Goal: Task Accomplishment & Management: Use online tool/utility

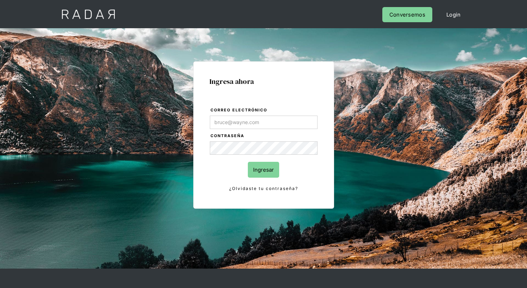
type input "[EMAIL_ADDRESS][PERSON_NAME][DOMAIN_NAME]"
click at [263, 169] on input "Ingresar" at bounding box center [263, 170] width 31 height 16
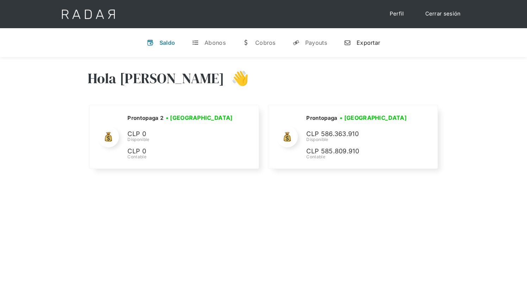
click at [362, 42] on div "Exportar" at bounding box center [369, 42] width 24 height 7
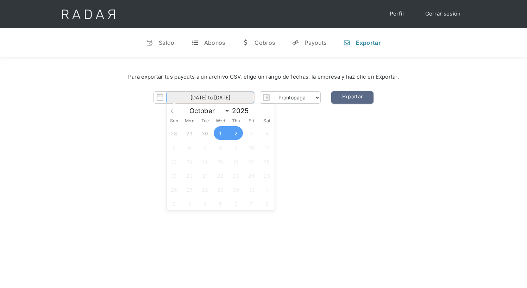
click at [210, 98] on input "[DATE] to [DATE]" at bounding box center [210, 98] width 88 height 12
click at [220, 133] on span "1" at bounding box center [221, 133] width 14 height 14
type input "[DATE]"
click at [220, 133] on span "1" at bounding box center [221, 133] width 14 height 14
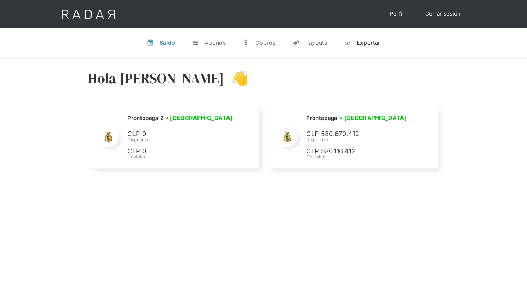
click at [366, 40] on div "Exportar" at bounding box center [369, 42] width 24 height 7
click at [307, 264] on div "Hola Juan Francisco 👋 Cargando tus cuentas... Nombre de la empresa • Conectada …" at bounding box center [263, 201] width 527 height 288
click at [327, 226] on div "Hola Juan Francisco 👋 Cargando tus cuentas... Nombre de la empresa • Conectada …" at bounding box center [263, 201] width 527 height 288
click at [362, 42] on div "Exportar" at bounding box center [369, 42] width 24 height 7
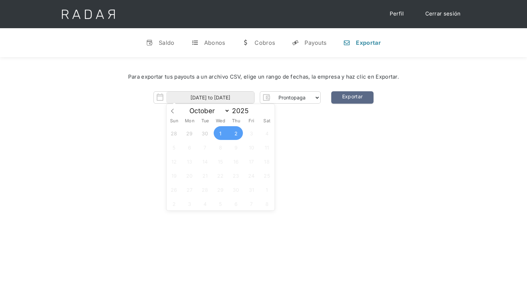
click at [124, 179] on div "Hola Juan Francisco 👋 Cargando tus cuentas... Nombre de la empresa • Conectada …" at bounding box center [263, 201] width 527 height 288
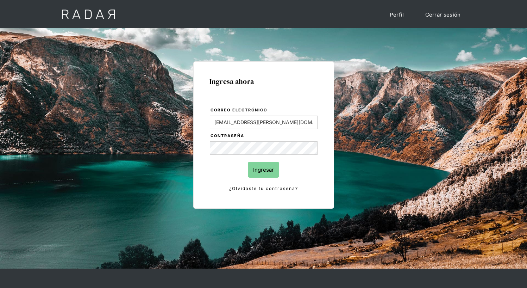
click at [263, 169] on input "Ingresar" at bounding box center [263, 170] width 31 height 16
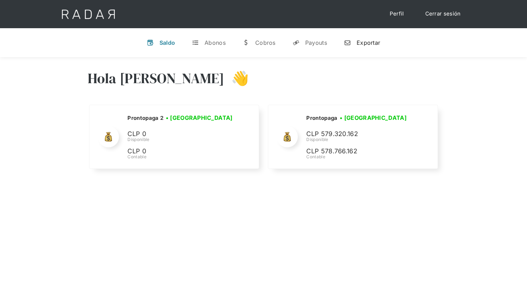
click at [362, 42] on div "Exportar" at bounding box center [369, 42] width 24 height 7
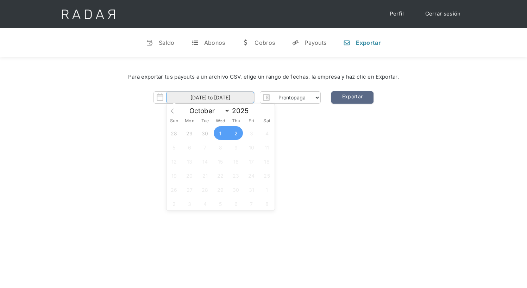
click at [210, 98] on input "[DATE] to [DATE]" at bounding box center [210, 98] width 88 height 12
click at [220, 133] on span "1" at bounding box center [221, 133] width 14 height 14
type input "[DATE]"
click at [220, 133] on span "1" at bounding box center [221, 133] width 14 height 14
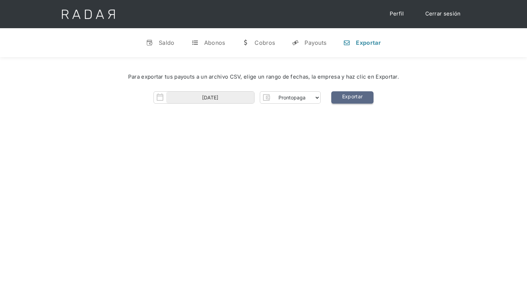
click at [352, 98] on link "Exportar" at bounding box center [352, 97] width 42 height 12
